Goal: Task Accomplishment & Management: Use online tool/utility

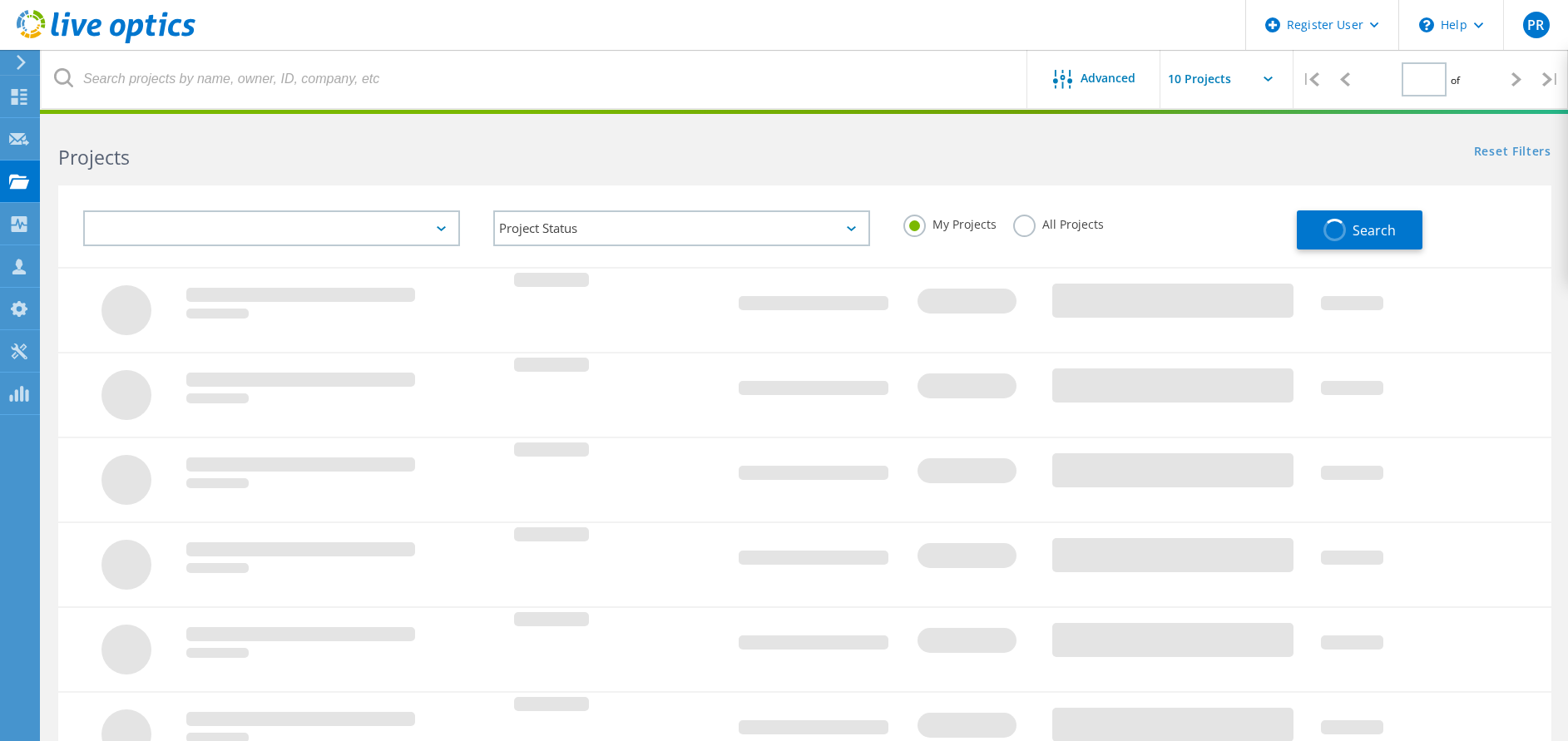
type input "1"
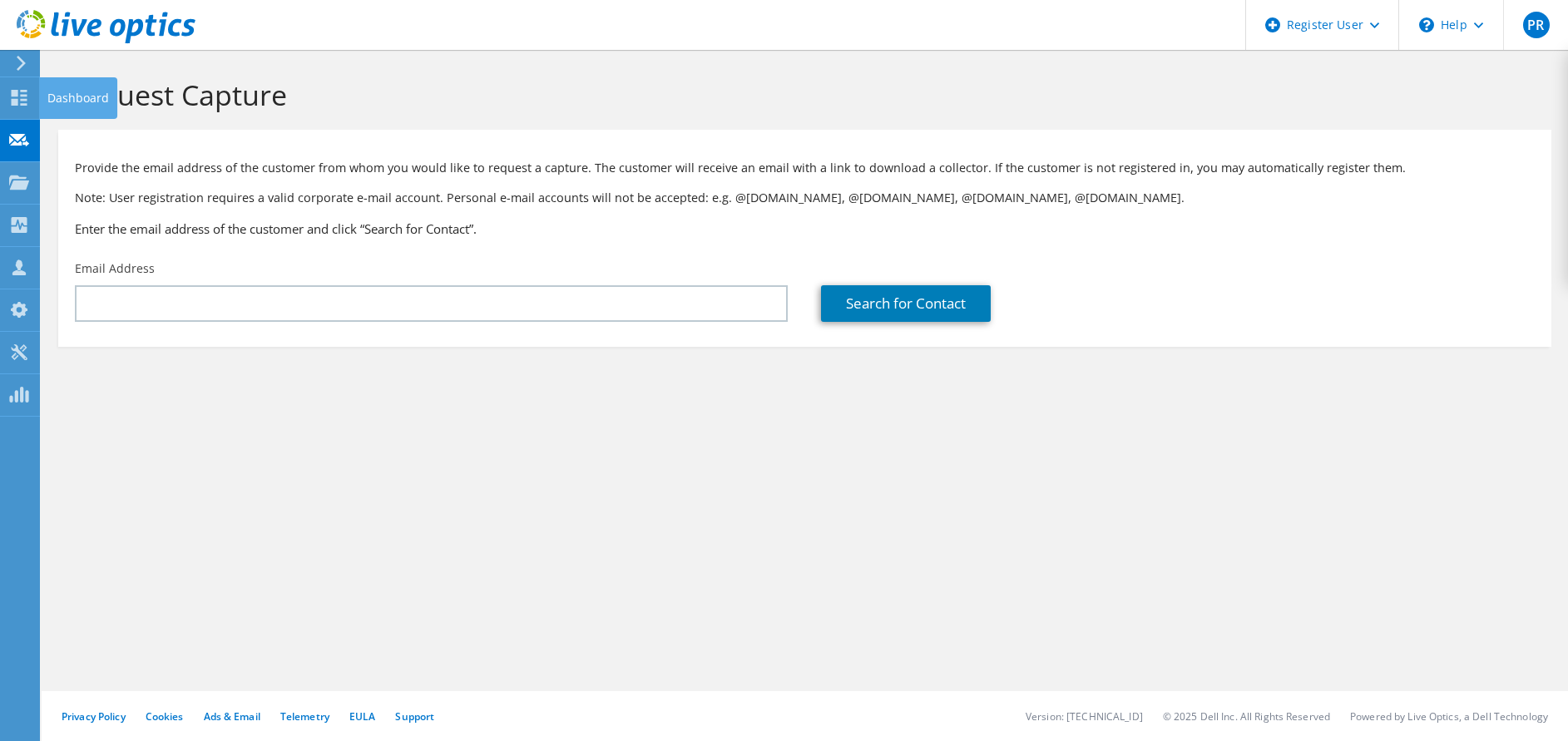
click at [19, 92] on icon at bounding box center [19, 98] width 20 height 16
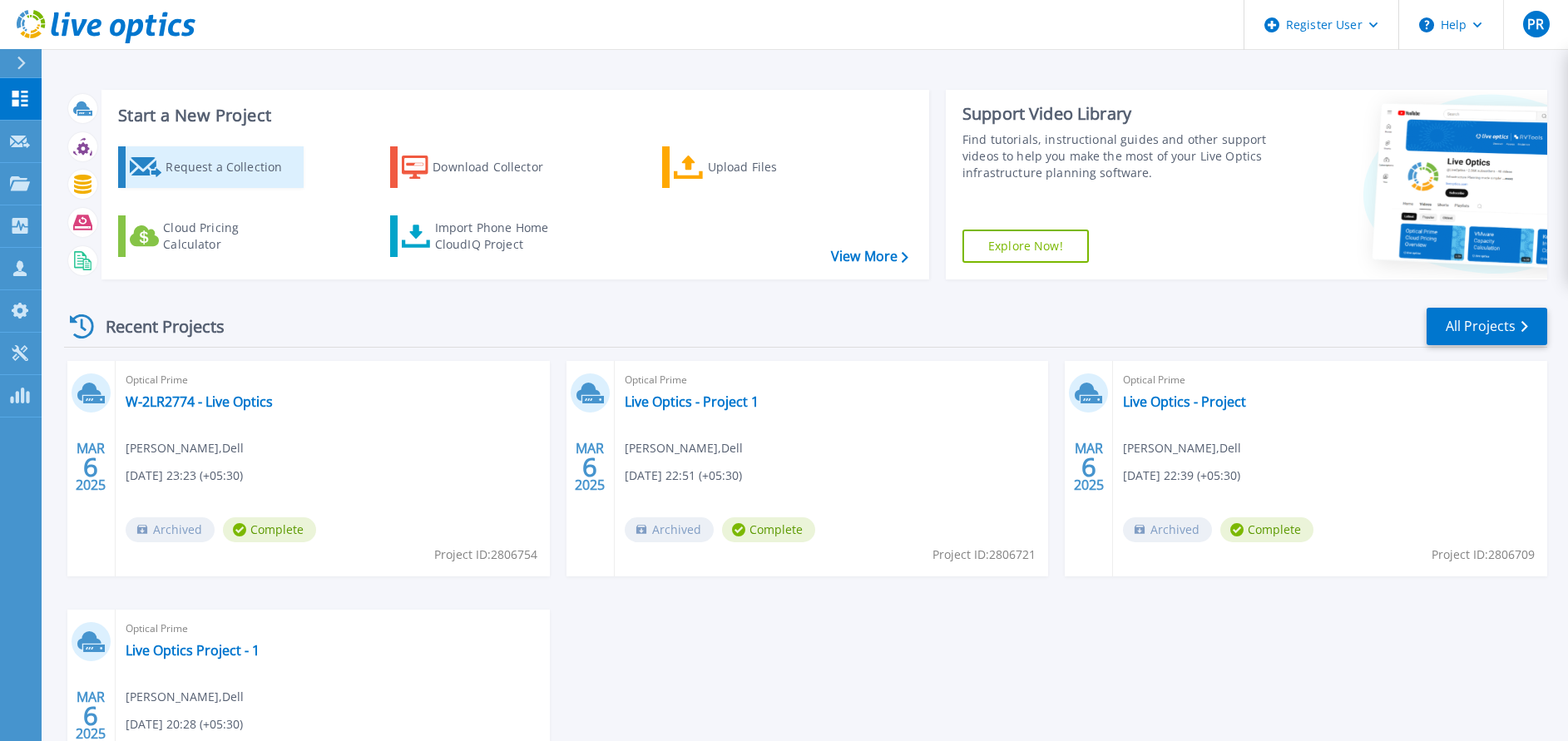
click at [173, 173] on div "Request a Collection" at bounding box center [232, 167] width 133 height 33
